Goal: Task Accomplishment & Management: Use online tool/utility

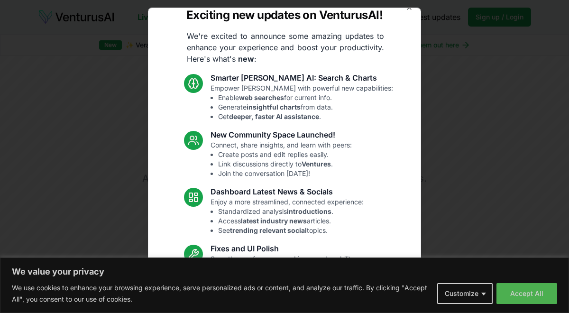
scroll to position [9, 0]
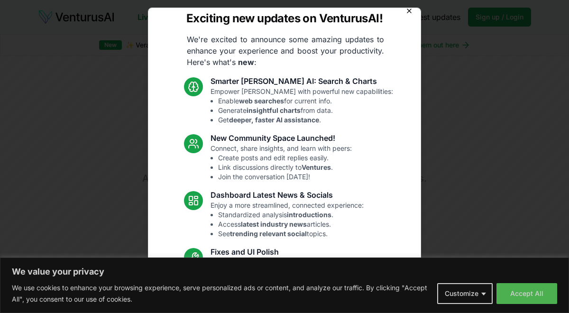
click at [406, 12] on icon "button" at bounding box center [410, 11] width 8 height 8
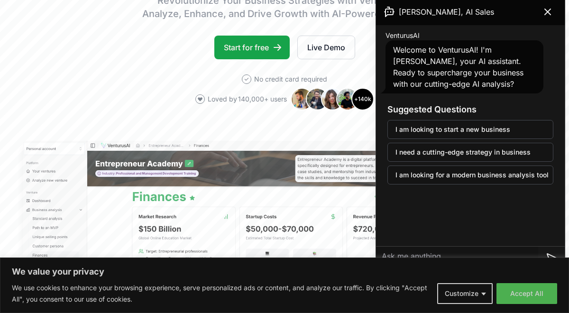
scroll to position [164, 0]
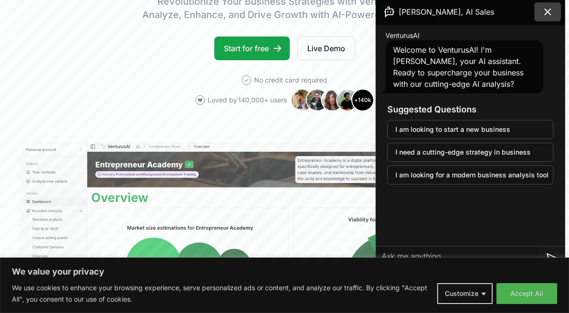
click at [554, 15] on button at bounding box center [548, 11] width 27 height 19
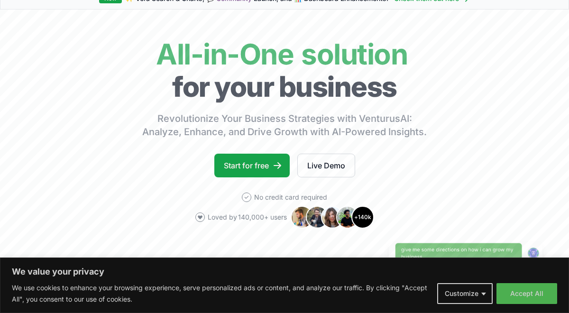
scroll to position [0, 0]
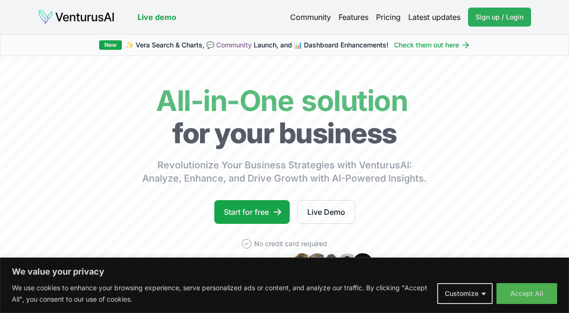
click at [482, 17] on span "Sign up / Login" at bounding box center [500, 16] width 48 height 9
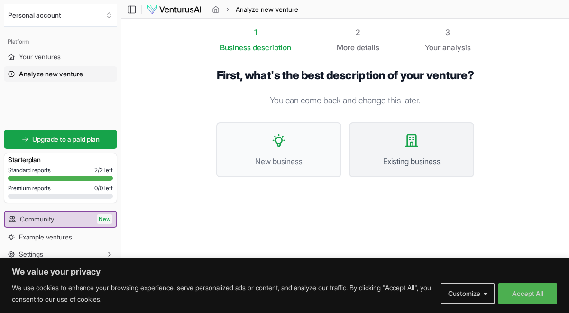
click at [380, 167] on span "Existing business" at bounding box center [412, 161] width 104 height 11
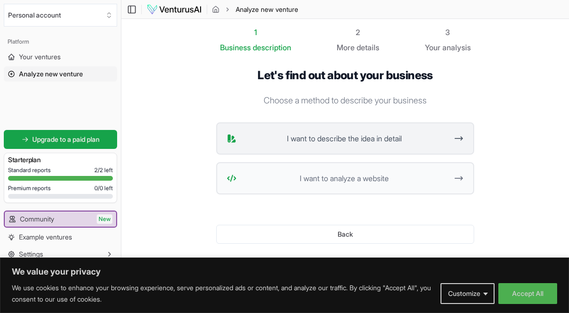
click at [430, 141] on span "I want to describe the idea in detail" at bounding box center [345, 138] width 208 height 11
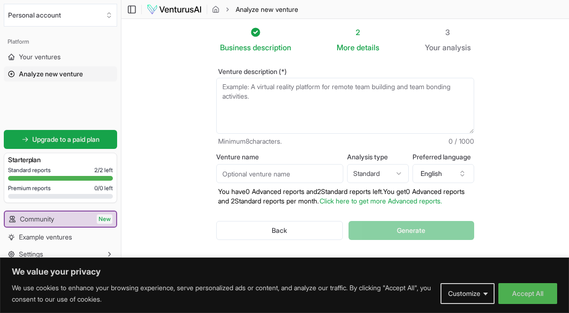
click at [270, 90] on textarea "Venture description (*)" at bounding box center [345, 106] width 258 height 56
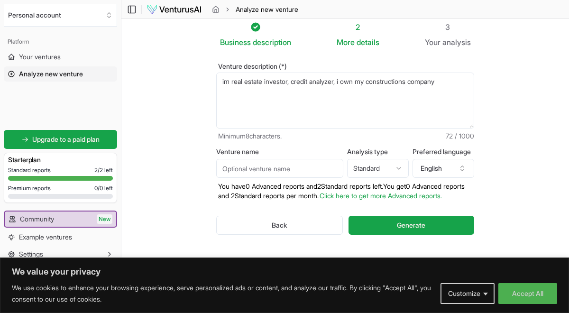
scroll to position [15, 0]
type textarea "im real estate investor, credit analyzer, i own my constructions company"
click at [399, 159] on html "We value your privacy We use cookies to enhance your browsing experience, serve…" at bounding box center [284, 151] width 569 height 313
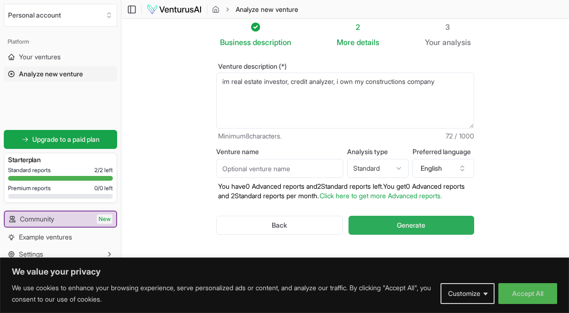
click at [394, 225] on button "Generate" at bounding box center [412, 225] width 126 height 19
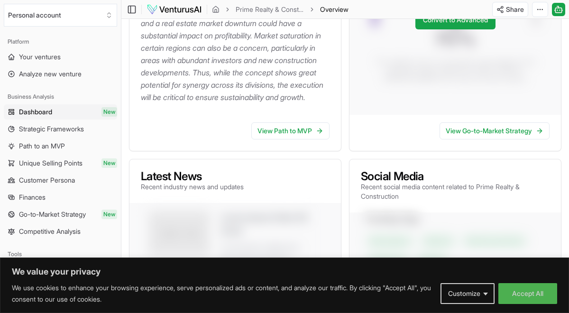
scroll to position [281, 0]
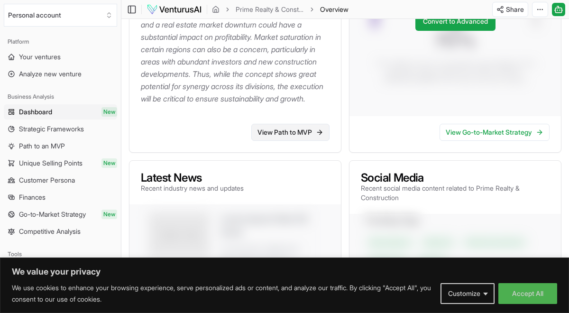
click at [299, 141] on link "View Path to MVP" at bounding box center [291, 132] width 78 height 17
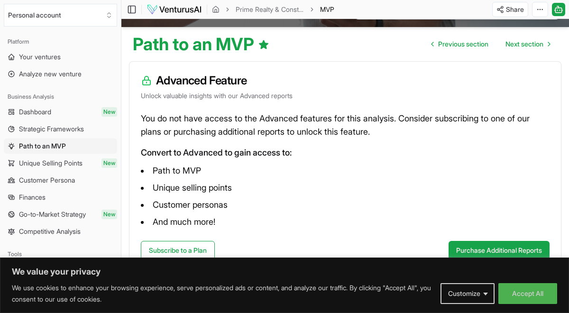
scroll to position [86, 0]
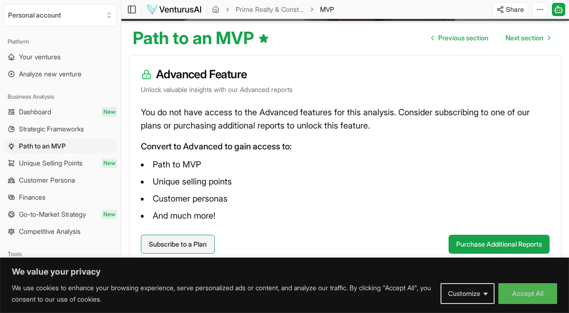
click at [198, 241] on link "Subscribe to a Plan" at bounding box center [178, 244] width 74 height 19
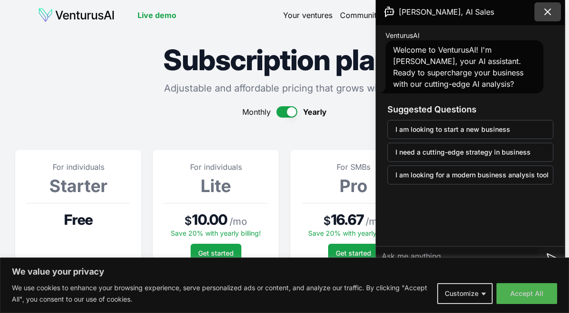
click at [548, 10] on icon at bounding box center [547, 11] width 11 height 11
